Goal: Task Accomplishment & Management: Manage account settings

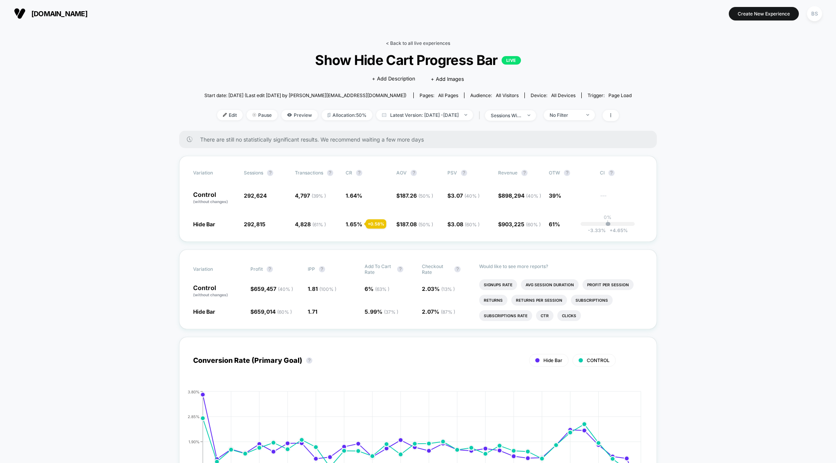
click at [399, 40] on link "< Back to all live experiences" at bounding box center [418, 43] width 64 height 6
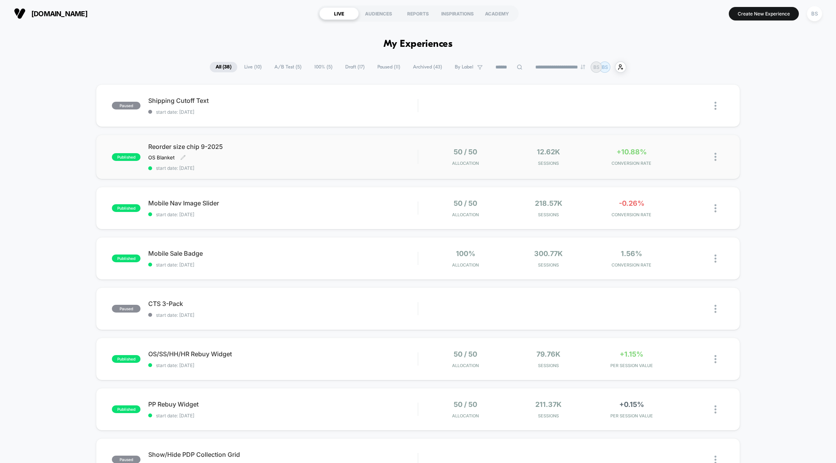
click at [355, 156] on div "Reorder size chip 9-2025 OS Blanket Click to edit experience details OS Blanket…" at bounding box center [282, 157] width 269 height 28
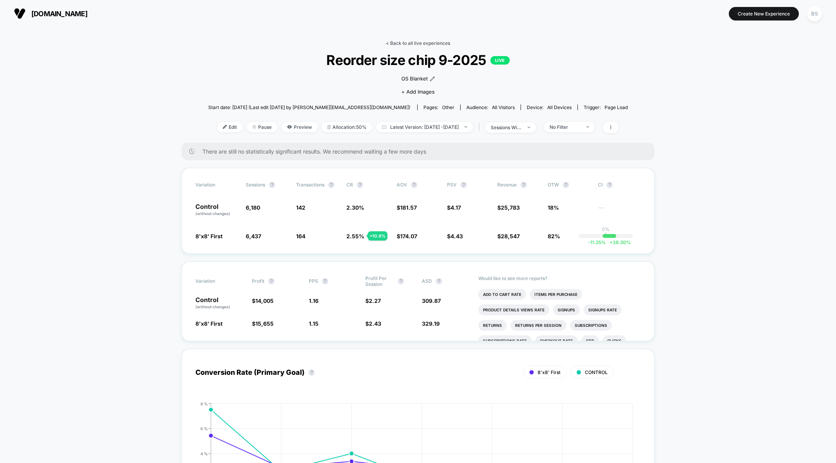
click at [424, 40] on link "< Back to all live experiences" at bounding box center [418, 43] width 64 height 6
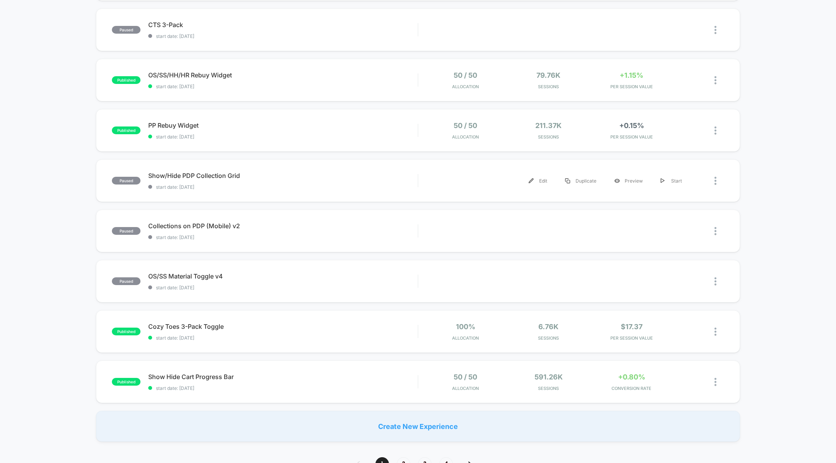
scroll to position [387, 0]
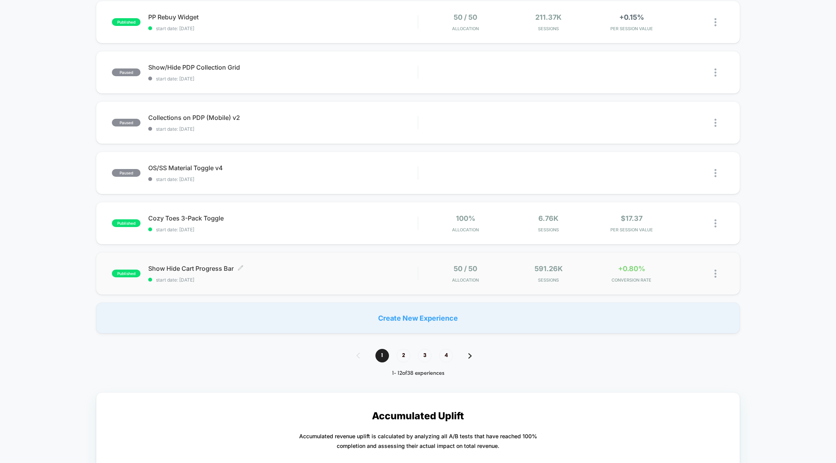
click at [415, 279] on span "start date: [DATE]" at bounding box center [282, 280] width 269 height 6
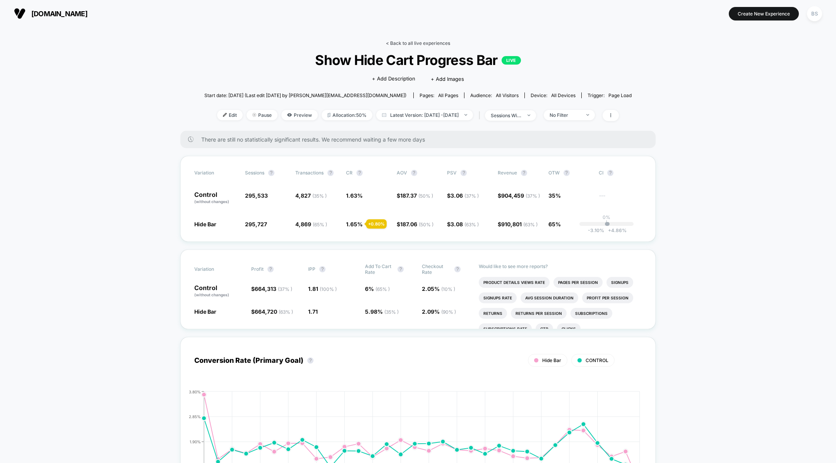
click at [412, 45] on link "< Back to all live experiences" at bounding box center [418, 43] width 64 height 6
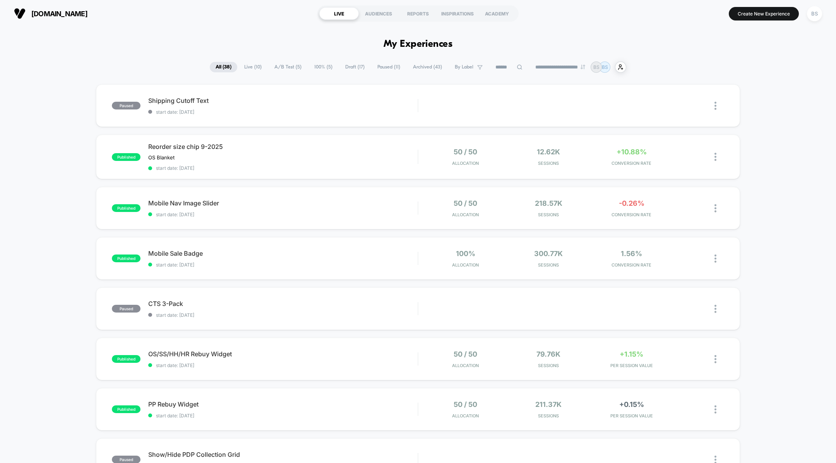
scroll to position [109, 0]
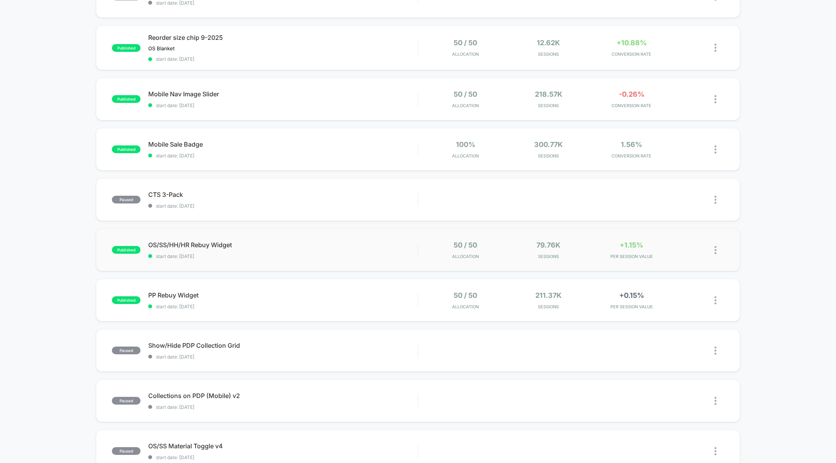
click at [438, 249] on div "50 / 50 Allocation" at bounding box center [465, 250] width 79 height 18
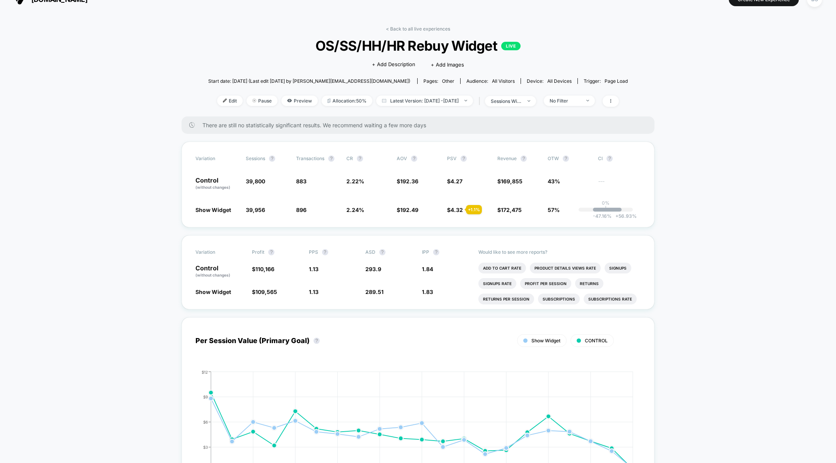
scroll to position [18, 0]
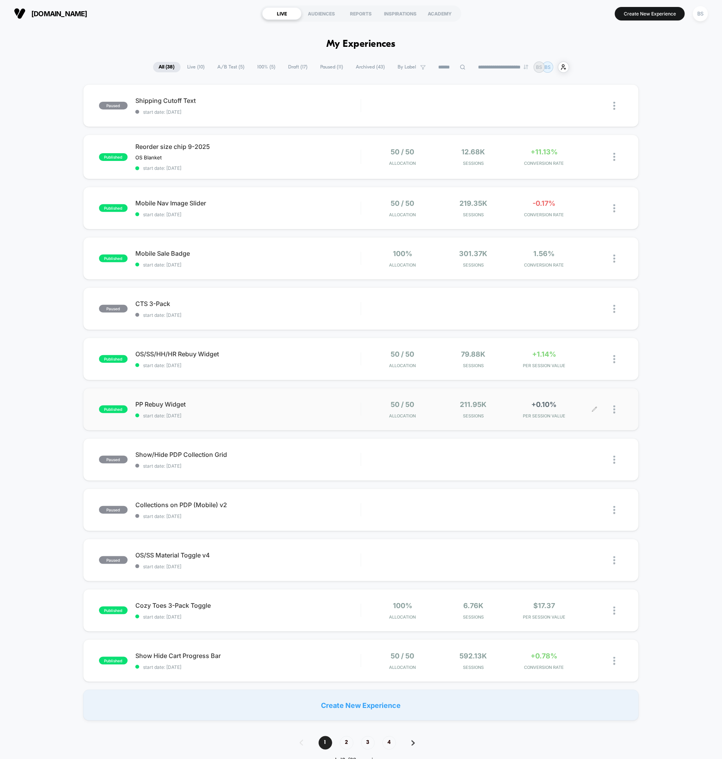
click at [614, 409] on div at bounding box center [609, 409] width 28 height 18
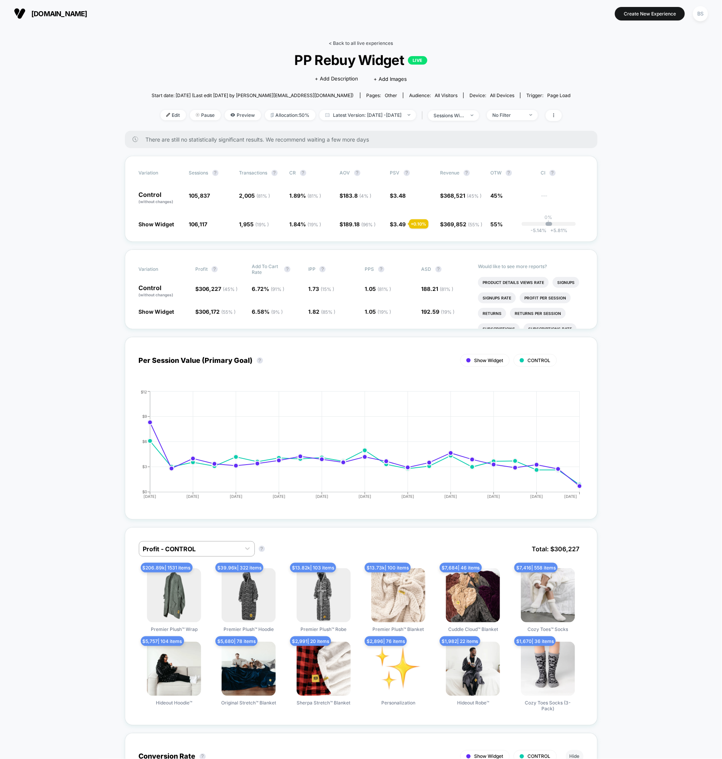
click at [334, 43] on link "< Back to all live experiences" at bounding box center [361, 43] width 64 height 6
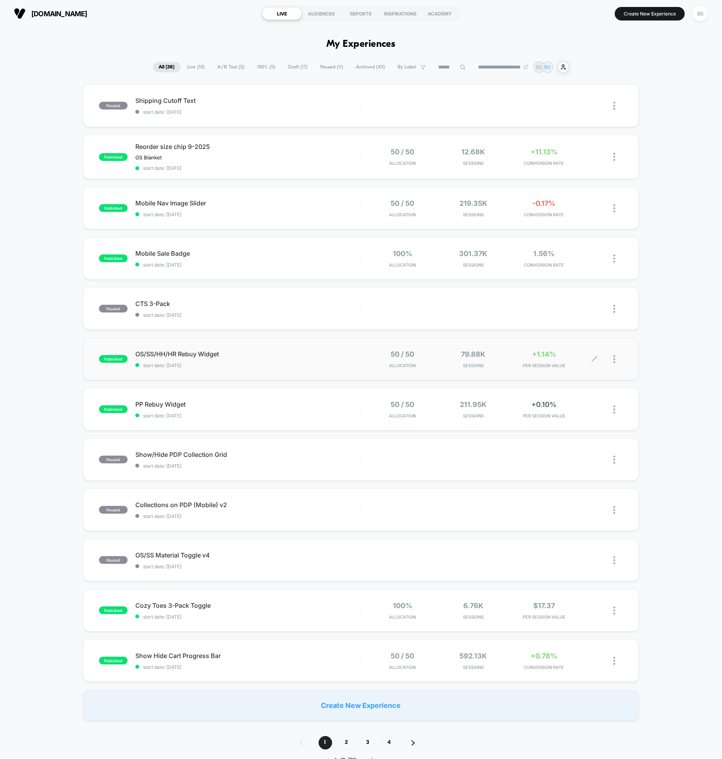
click at [614, 359] on div at bounding box center [609, 359] width 28 height 18
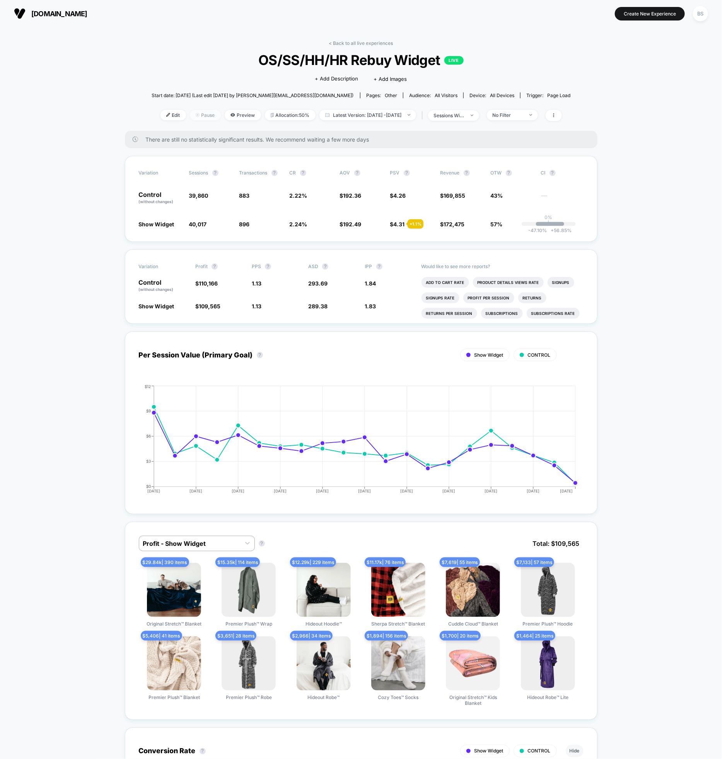
click at [195, 116] on span "Pause" at bounding box center [205, 115] width 31 height 10
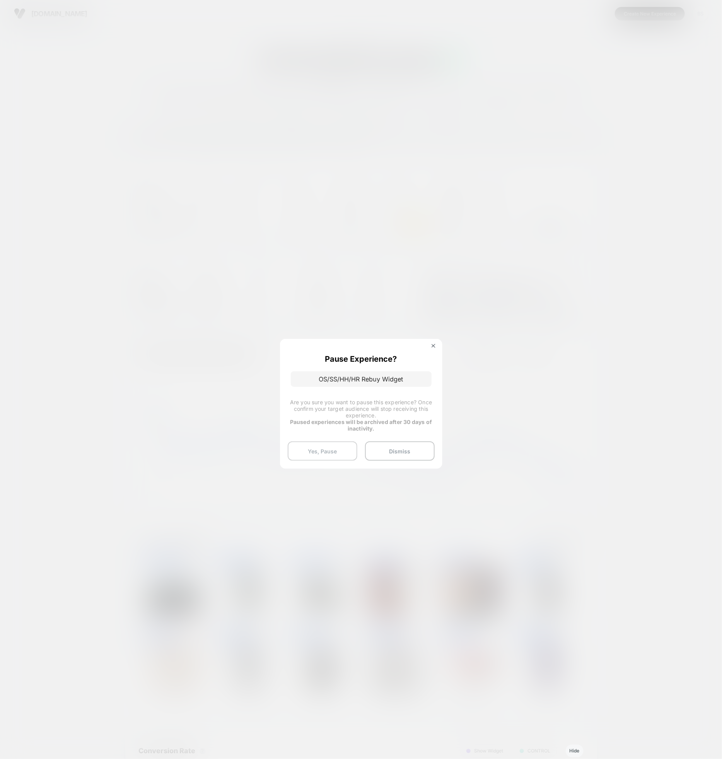
click at [330, 453] on button "Yes, Pause" at bounding box center [323, 451] width 70 height 19
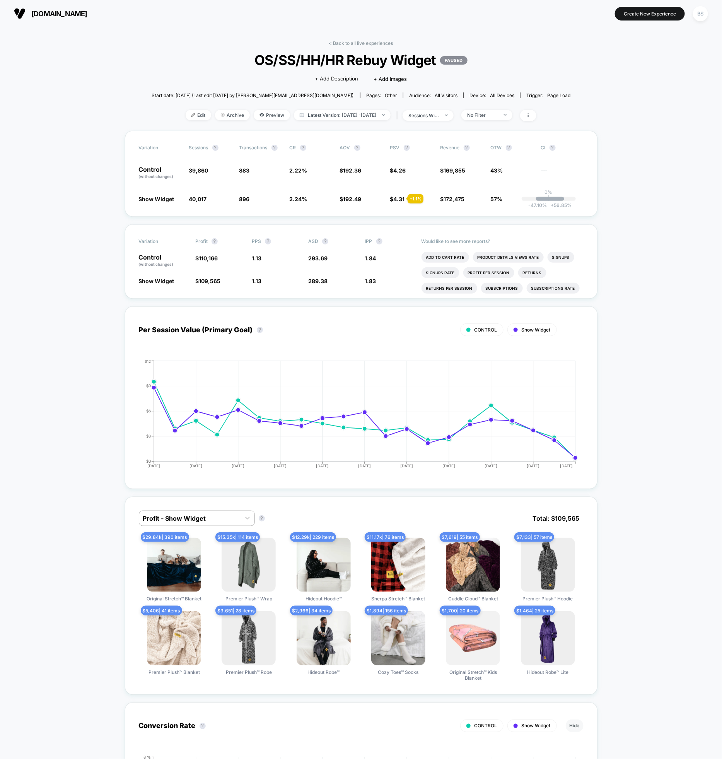
click at [352, 46] on div "< Back to all live experiences OS/SS/HH/HR Rebuy Widget PAUSED Click to edit ex…" at bounding box center [361, 85] width 419 height 91
click at [352, 43] on link "< Back to all live experiences" at bounding box center [361, 43] width 64 height 6
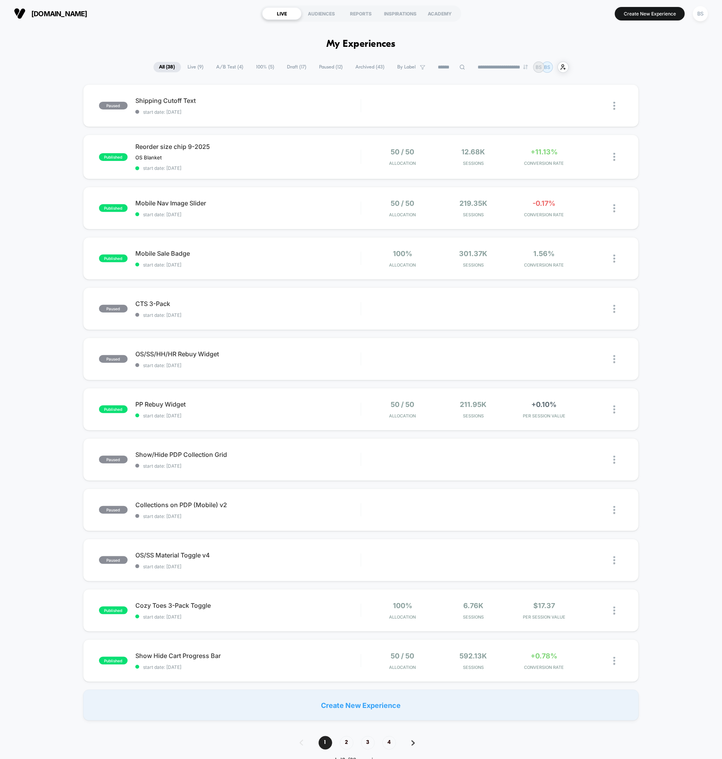
click at [319, 66] on span "Paused ( 12 )" at bounding box center [331, 67] width 35 height 10
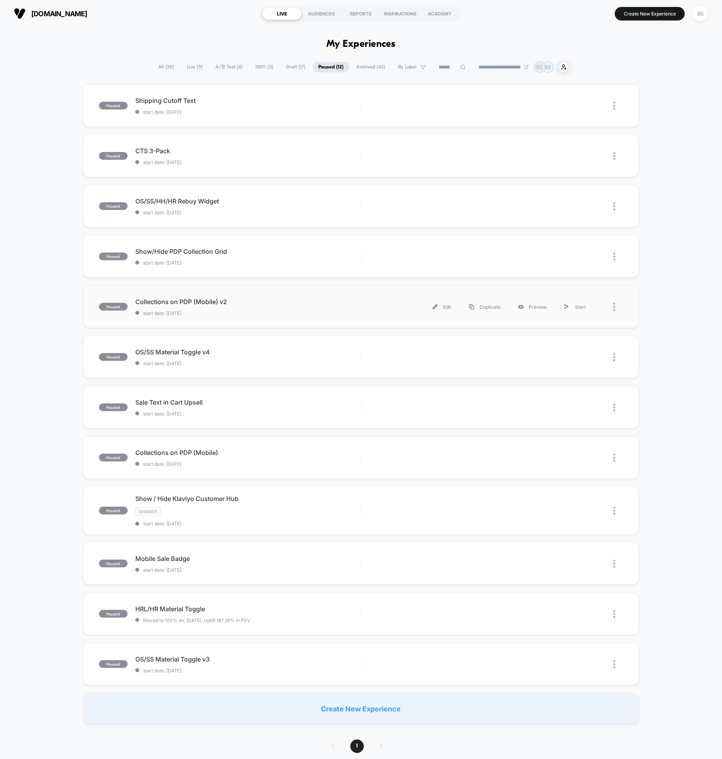
click at [616, 307] on div at bounding box center [619, 306] width 10 height 17
click at [572, 354] on div "Archive" at bounding box center [576, 350] width 70 height 17
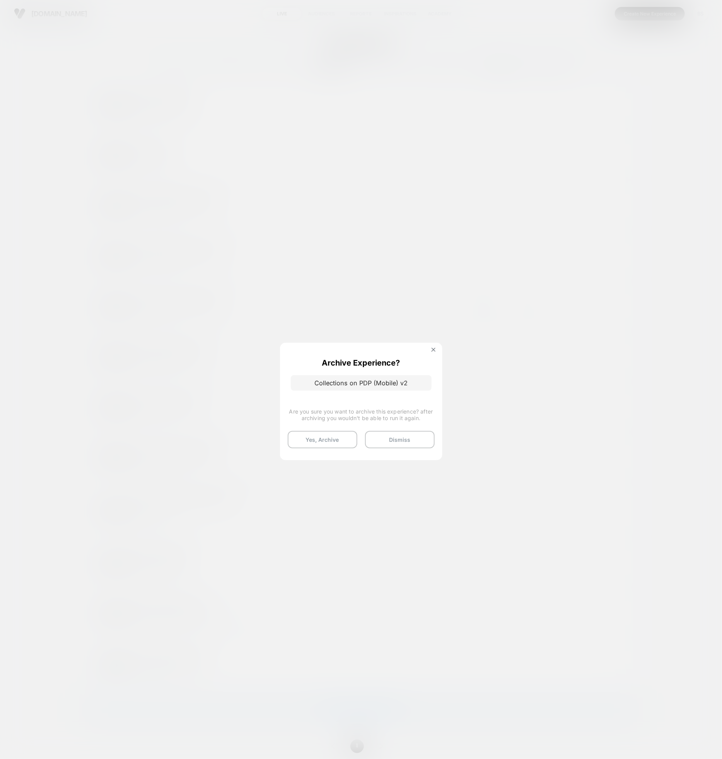
click at [334, 434] on button "Yes, Archive" at bounding box center [323, 439] width 70 height 17
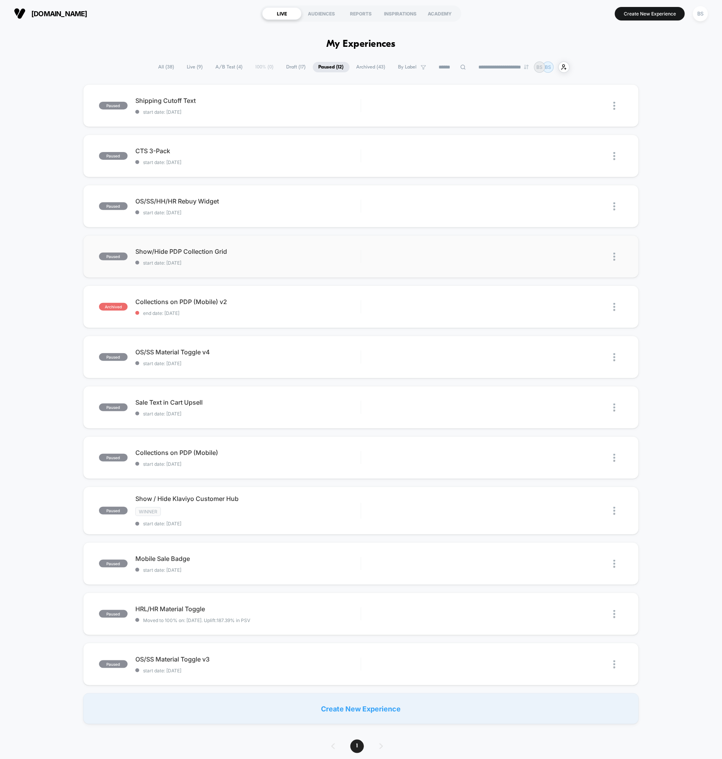
click at [614, 257] on img at bounding box center [615, 257] width 2 height 8
click at [563, 303] on div "Archive" at bounding box center [576, 300] width 70 height 17
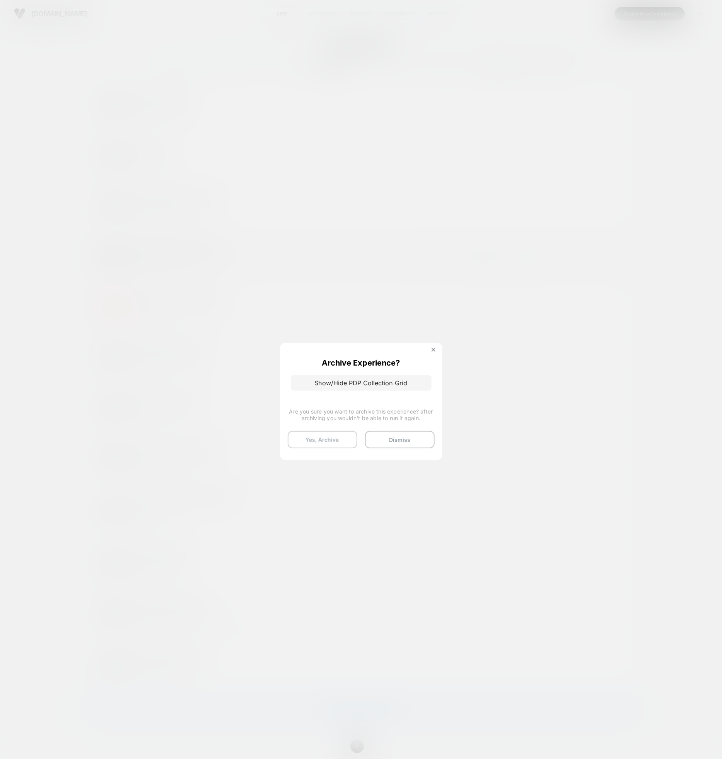
click at [317, 444] on button "Yes, Archive" at bounding box center [323, 439] width 70 height 17
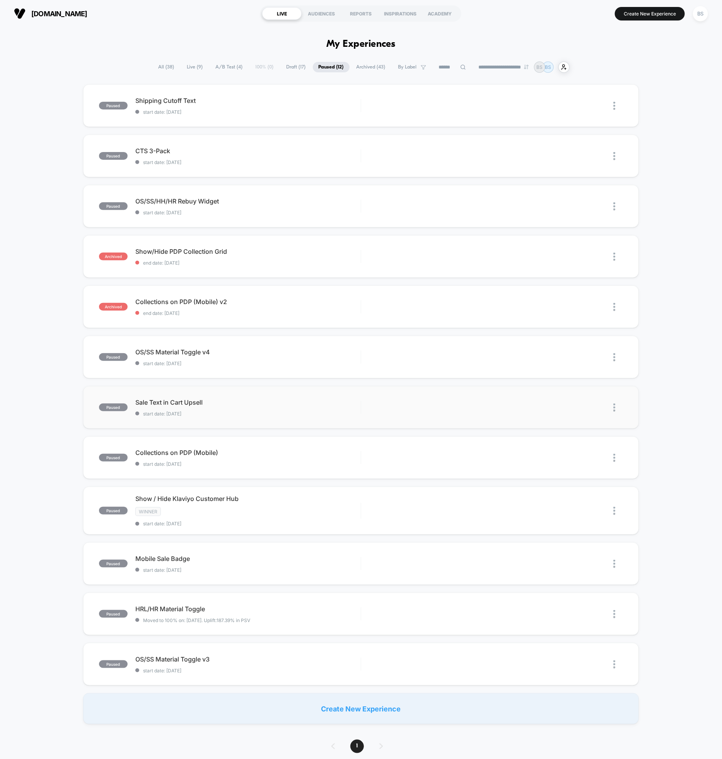
click at [614, 409] on img at bounding box center [615, 408] width 2 height 8
click at [70, 456] on div "paused Shipping Cutoff Text start date: [DATE] Edit Duplicate Preview Start pau…" at bounding box center [361, 404] width 722 height 640
click at [188, 68] on span "Live ( 9 )" at bounding box center [194, 67] width 27 height 10
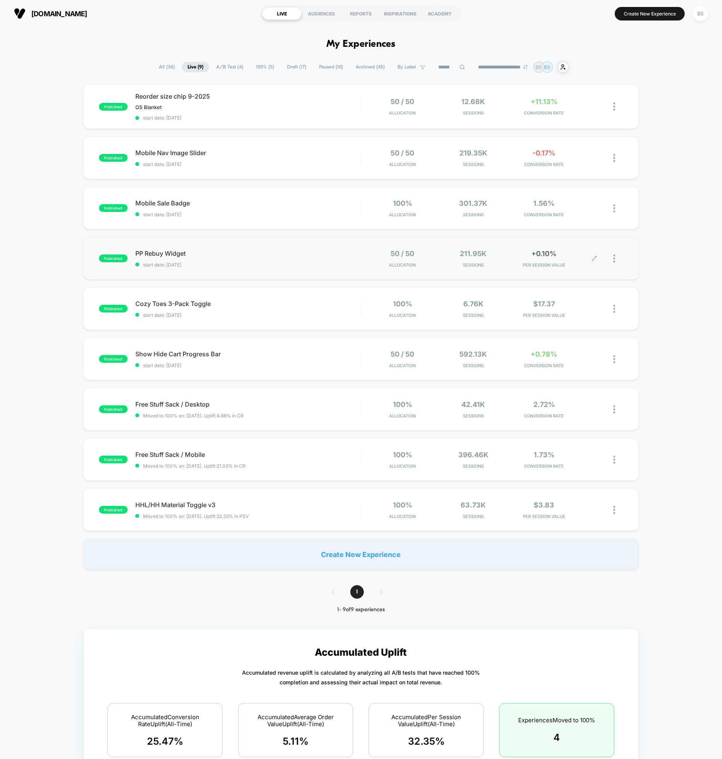
click at [619, 260] on div at bounding box center [619, 259] width 10 height 18
click at [572, 249] on div "Pause" at bounding box center [576, 248] width 70 height 17
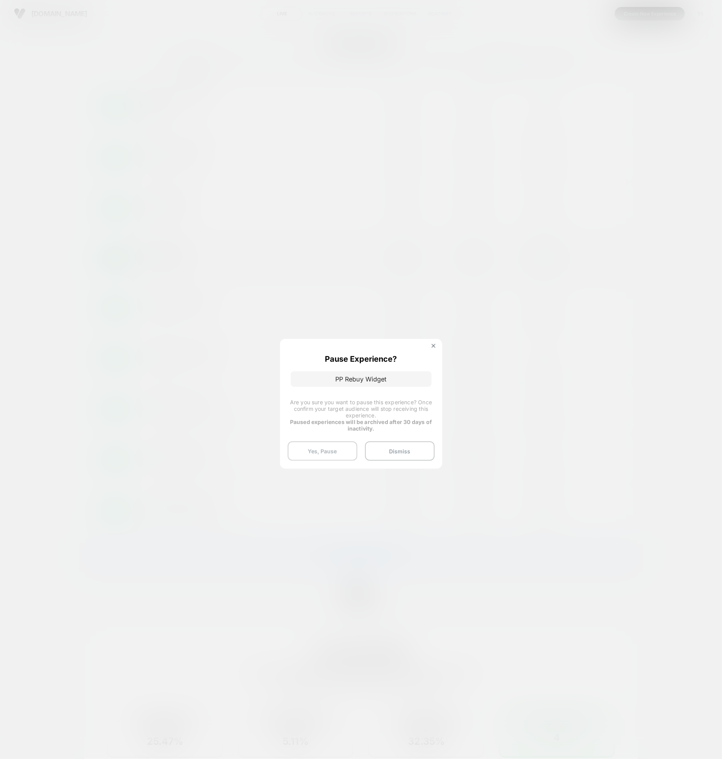
click at [339, 453] on button "Yes, Pause" at bounding box center [323, 451] width 70 height 19
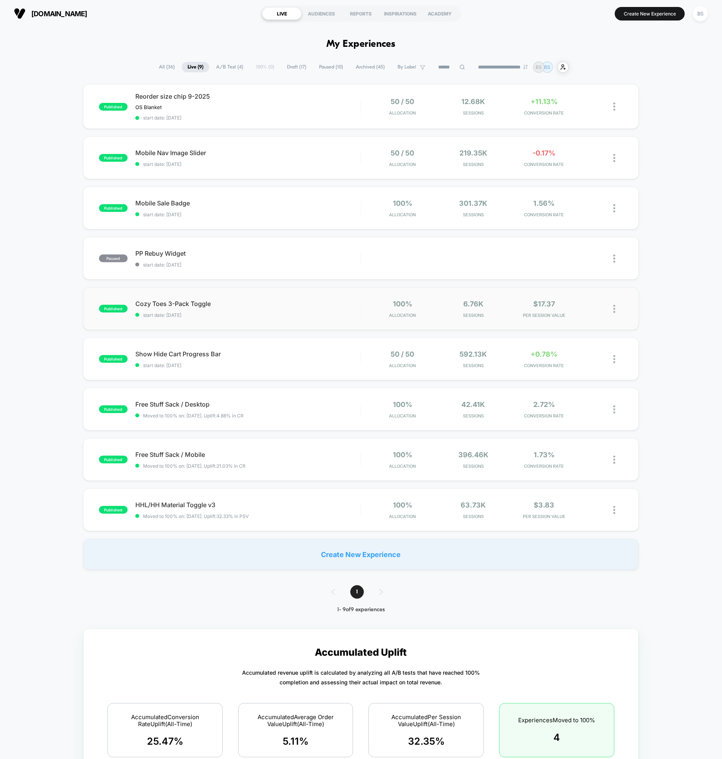
click at [615, 307] on img at bounding box center [615, 309] width 2 height 8
drag, startPoint x: 722, startPoint y: 413, endPoint x: 717, endPoint y: 411, distance: 6.3
click at [722, 413] on div "published Reorder size chip 9-2025 OS Blanket Click to edit experience details …" at bounding box center [361, 327] width 722 height 486
drag, startPoint x: 678, startPoint y: 394, endPoint x: 669, endPoint y: 388, distance: 10.5
click at [678, 394] on div "published Reorder size chip 9-2025 OS Blanket Click to edit experience details …" at bounding box center [361, 327] width 722 height 486
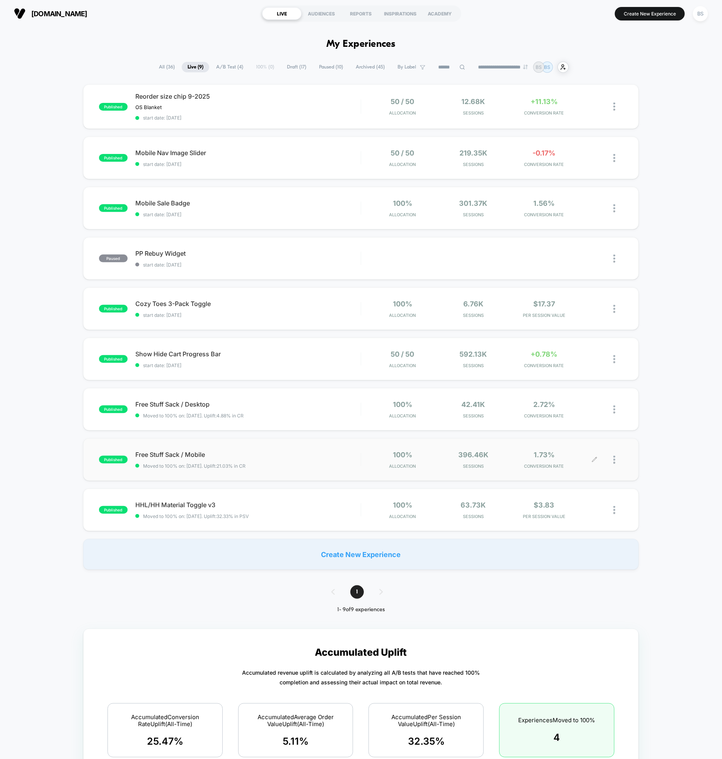
click at [617, 458] on div at bounding box center [619, 460] width 10 height 18
click at [583, 450] on div "Pause" at bounding box center [576, 449] width 70 height 17
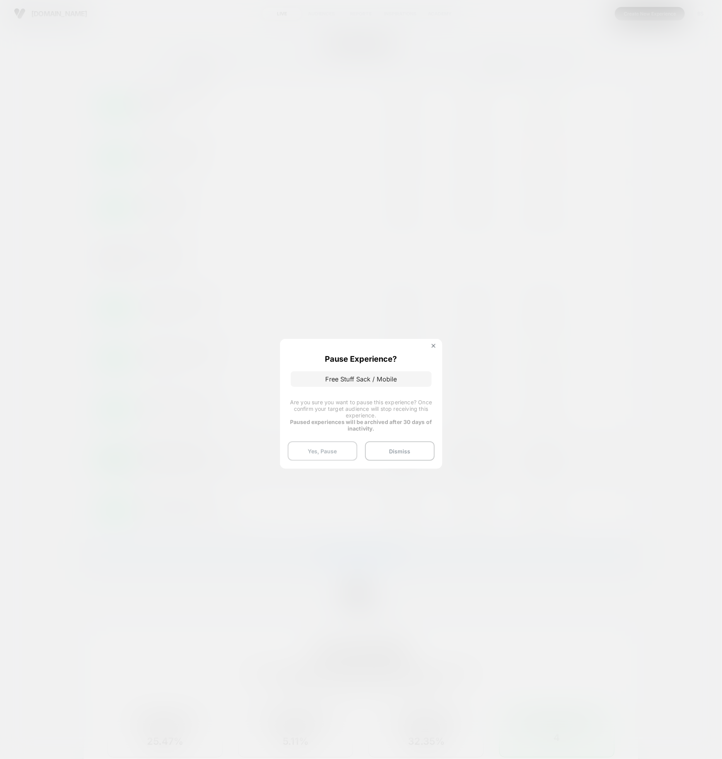
click at [336, 448] on button "Yes, Pause" at bounding box center [323, 451] width 70 height 19
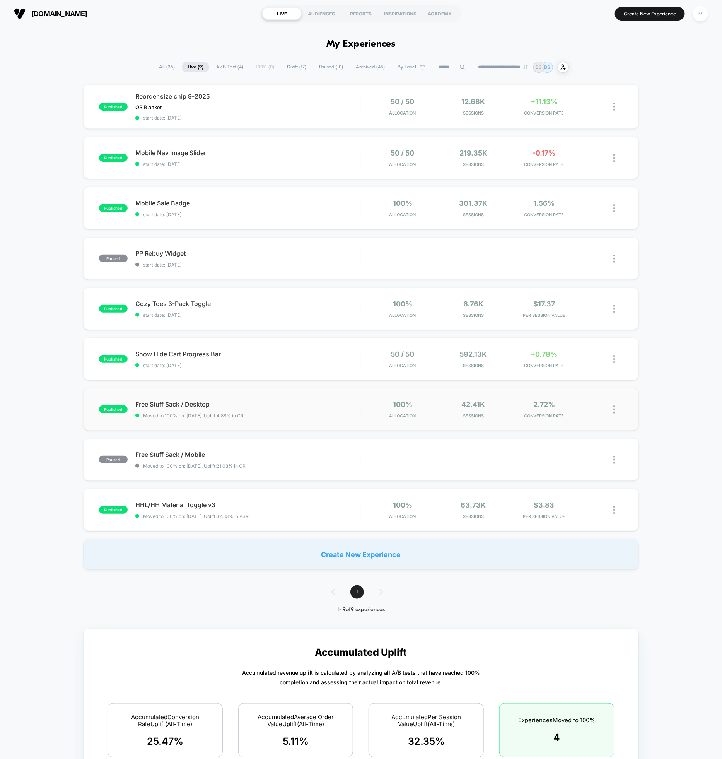
click at [616, 409] on img at bounding box center [615, 410] width 2 height 8
drag, startPoint x: 638, startPoint y: 369, endPoint x: 633, endPoint y: 361, distance: 8.8
click at [637, 369] on div "published Show Hide Cart Progress Bar start date: [DATE] 50 / 50 Allocation 592…" at bounding box center [361, 359] width 556 height 43
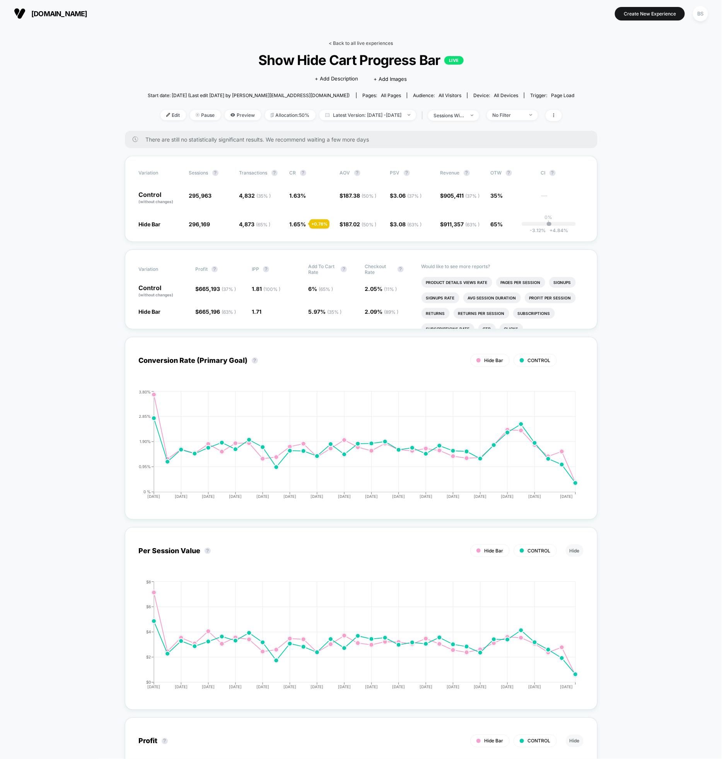
click at [337, 40] on link "< Back to all live experiences" at bounding box center [361, 43] width 64 height 6
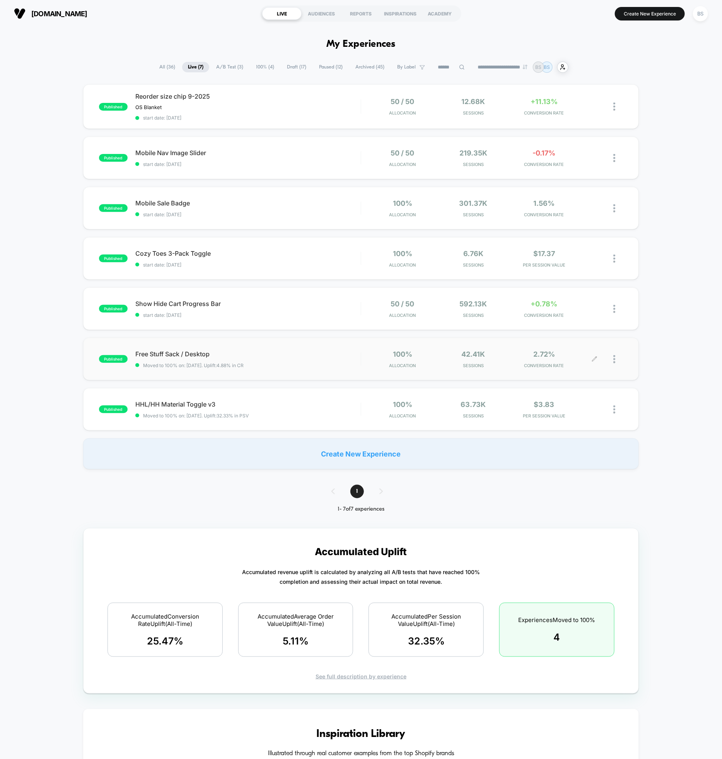
click at [616, 361] on div at bounding box center [619, 359] width 10 height 18
click at [573, 349] on div "Pause" at bounding box center [576, 349] width 70 height 17
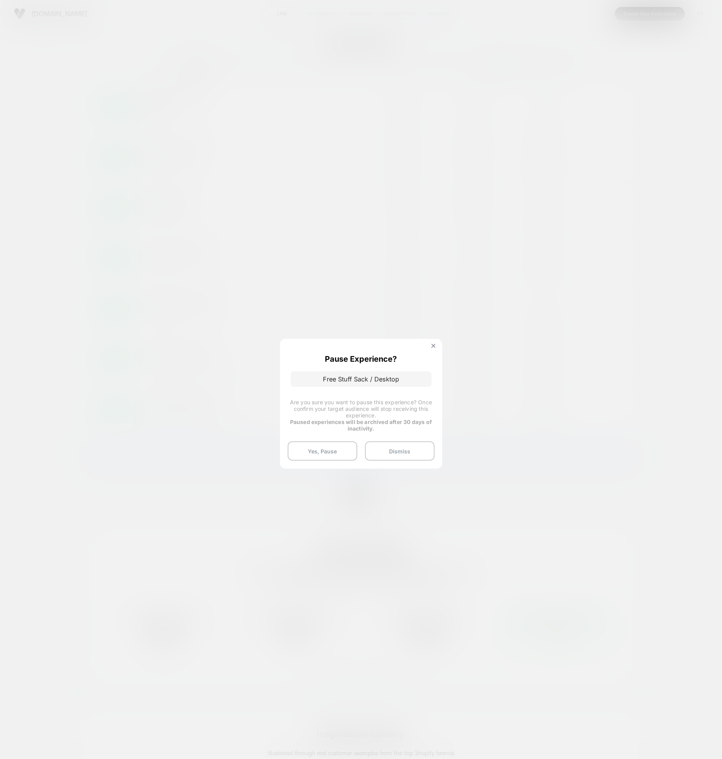
click at [336, 452] on button "Yes, Pause" at bounding box center [323, 451] width 70 height 19
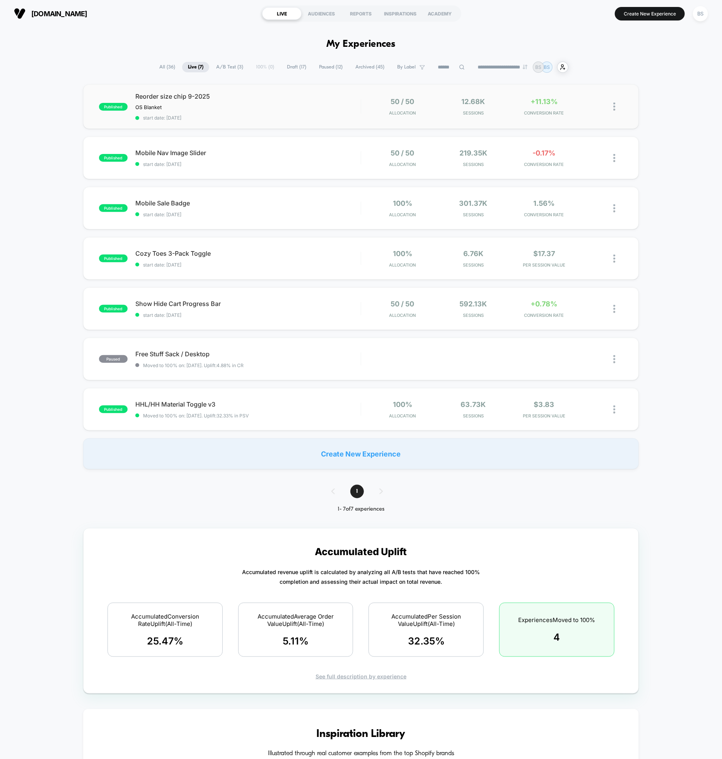
click at [615, 107] on img at bounding box center [615, 107] width 2 height 8
click at [562, 94] on div "Pause" at bounding box center [576, 97] width 70 height 17
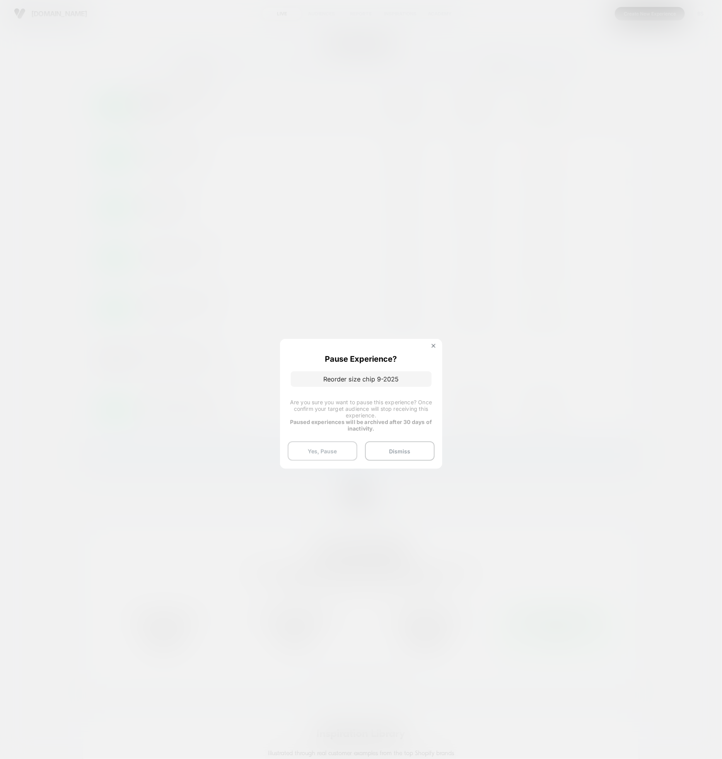
click at [331, 453] on button "Yes, Pause" at bounding box center [323, 451] width 70 height 19
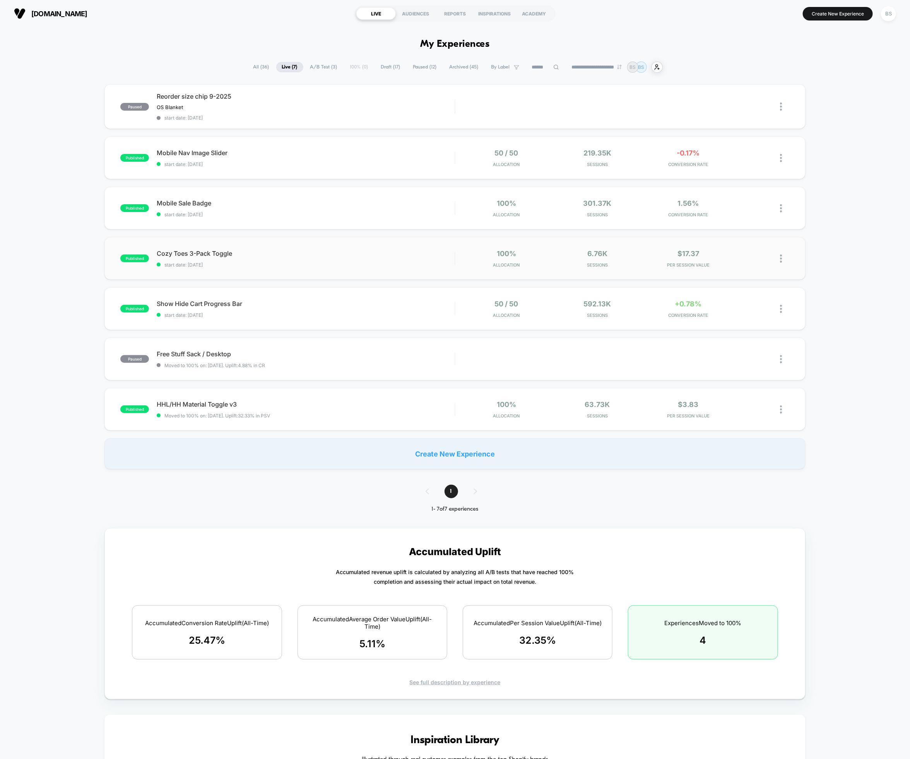
click at [722, 257] on img at bounding box center [781, 259] width 2 height 8
click at [722, 246] on div "Pause" at bounding box center [742, 248] width 70 height 17
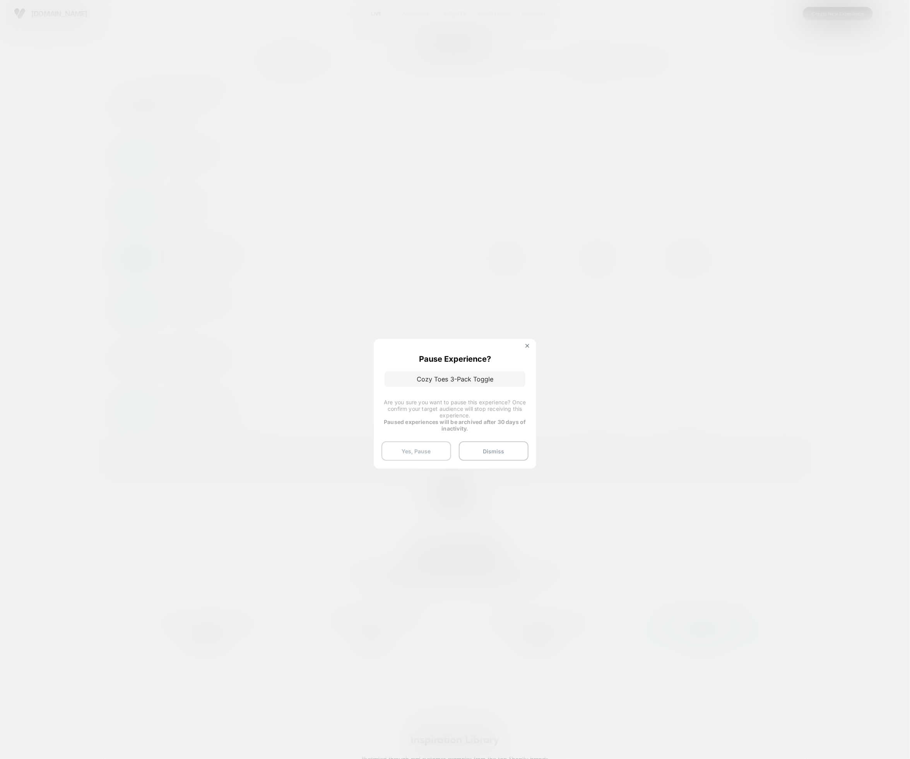
click at [435, 455] on button "Yes, Pause" at bounding box center [417, 451] width 70 height 19
